Goal: Task Accomplishment & Management: Use online tool/utility

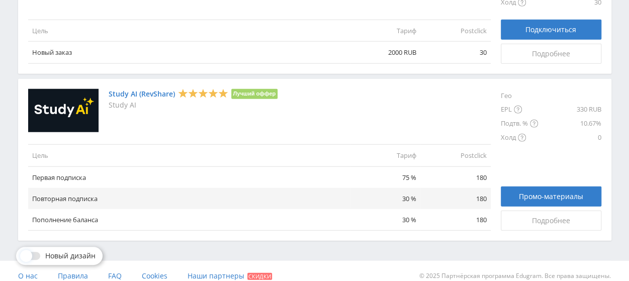
scroll to position [1275, 0]
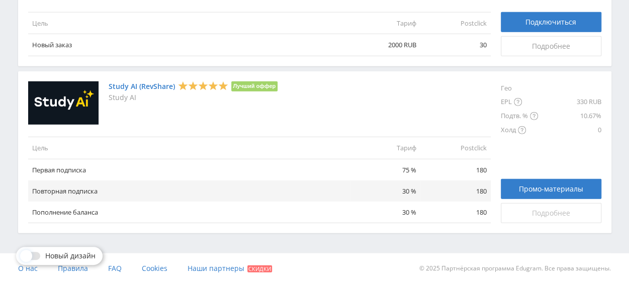
click at [548, 215] on span "Подробнее" at bounding box center [551, 213] width 38 height 8
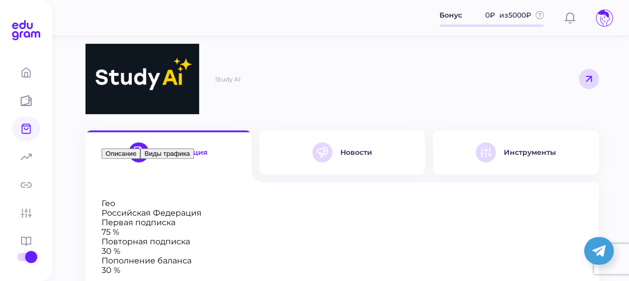
scroll to position [112, 0]
click at [541, 148] on div "Инструменты" at bounding box center [530, 152] width 52 height 9
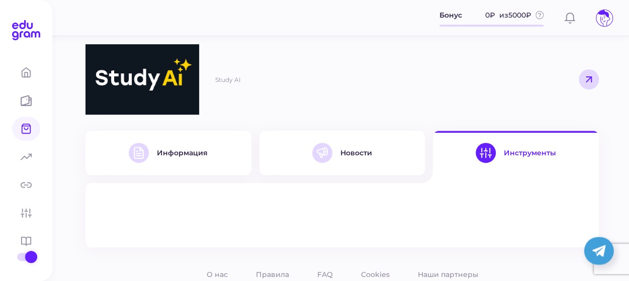
scroll to position [97, 0]
